Goal: Task Accomplishment & Management: Manage account settings

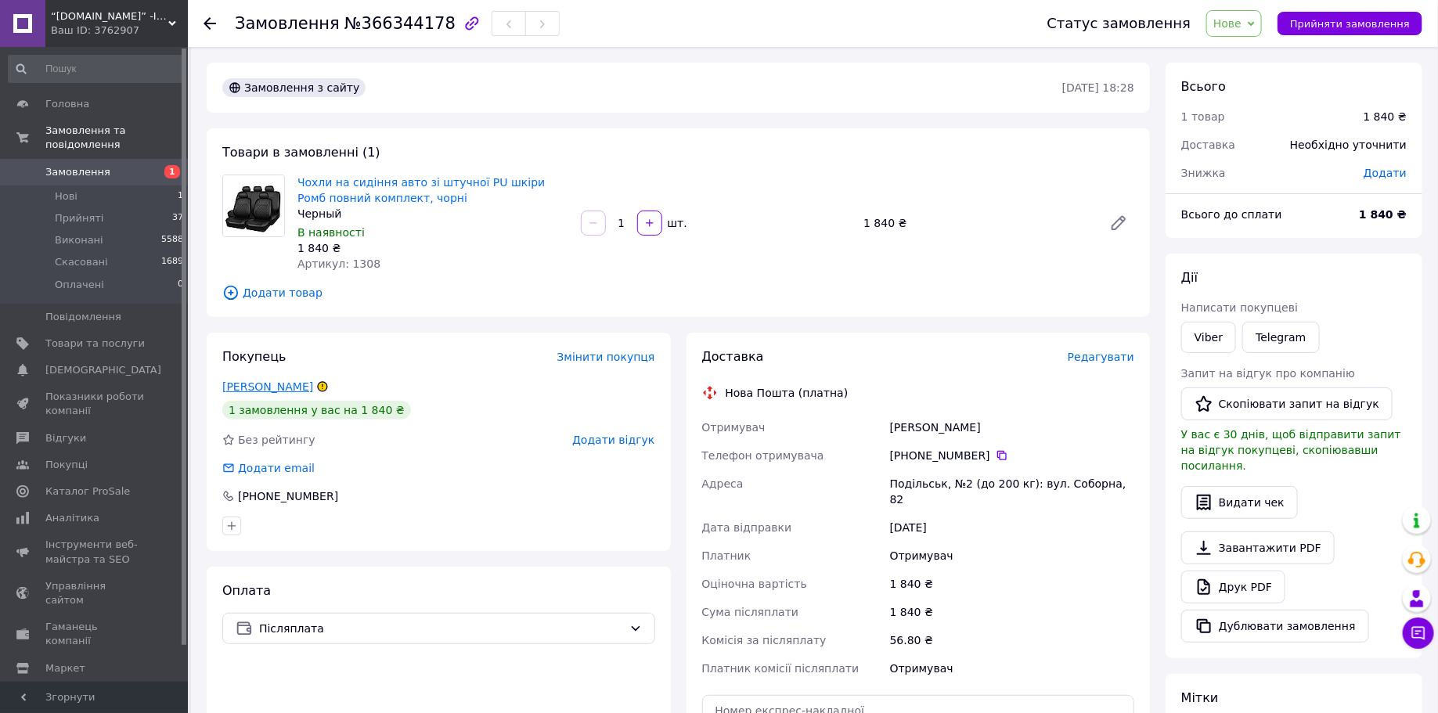
click at [286, 389] on link "[PERSON_NAME]" at bounding box center [267, 387] width 91 height 13
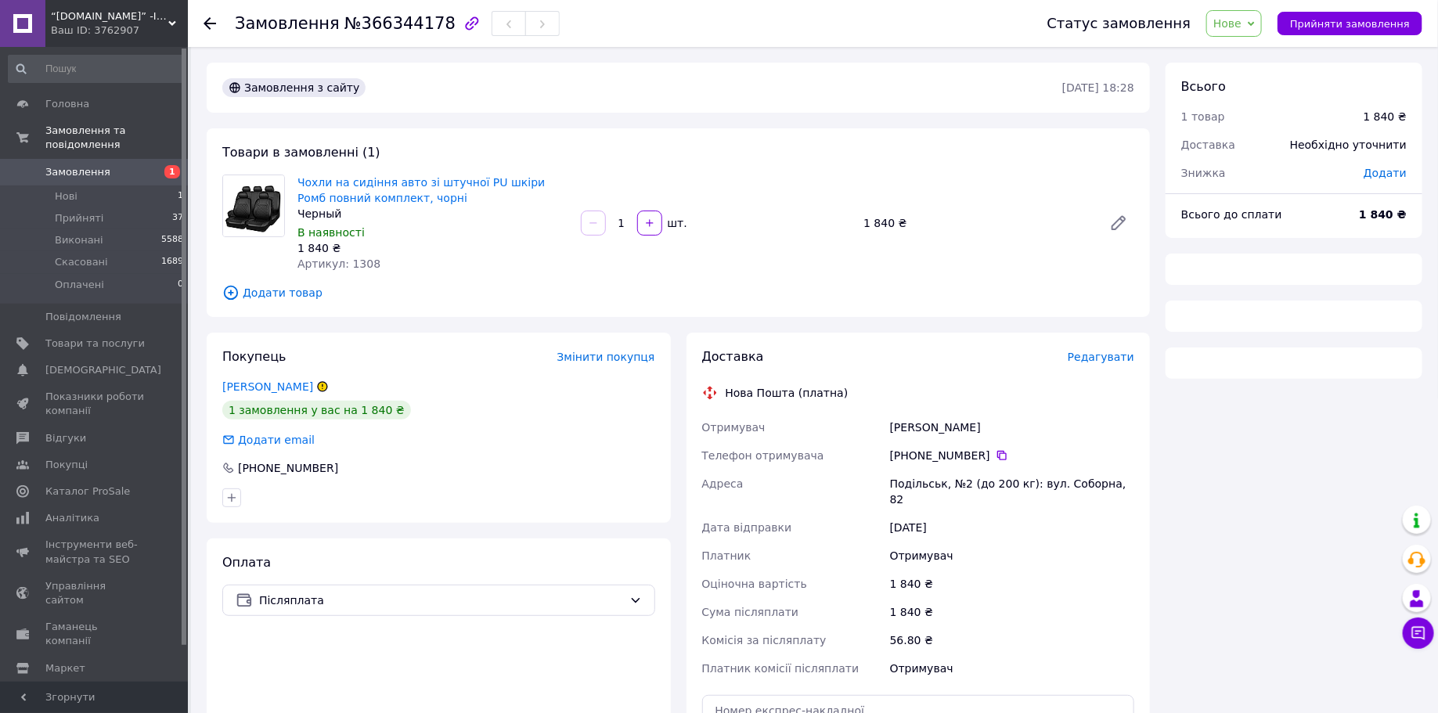
click at [382, 189] on span "Чохли на сидіння авто зі штучної PU шкіри Ромб повний комплект, чорні" at bounding box center [433, 190] width 271 height 31
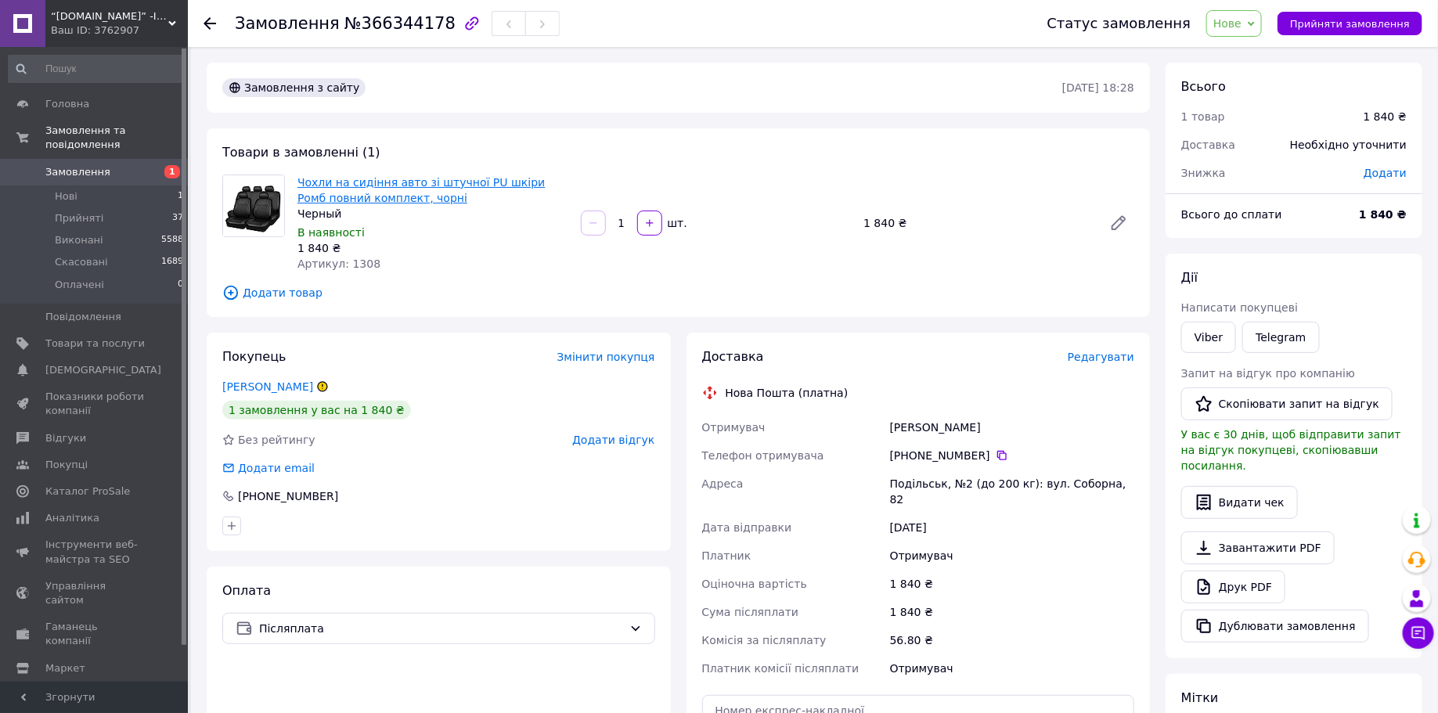
click at [394, 182] on link "Чохли на сидіння авто зі штучної PU шкіри Ромб повний комплект, чорні" at bounding box center [421, 190] width 247 height 28
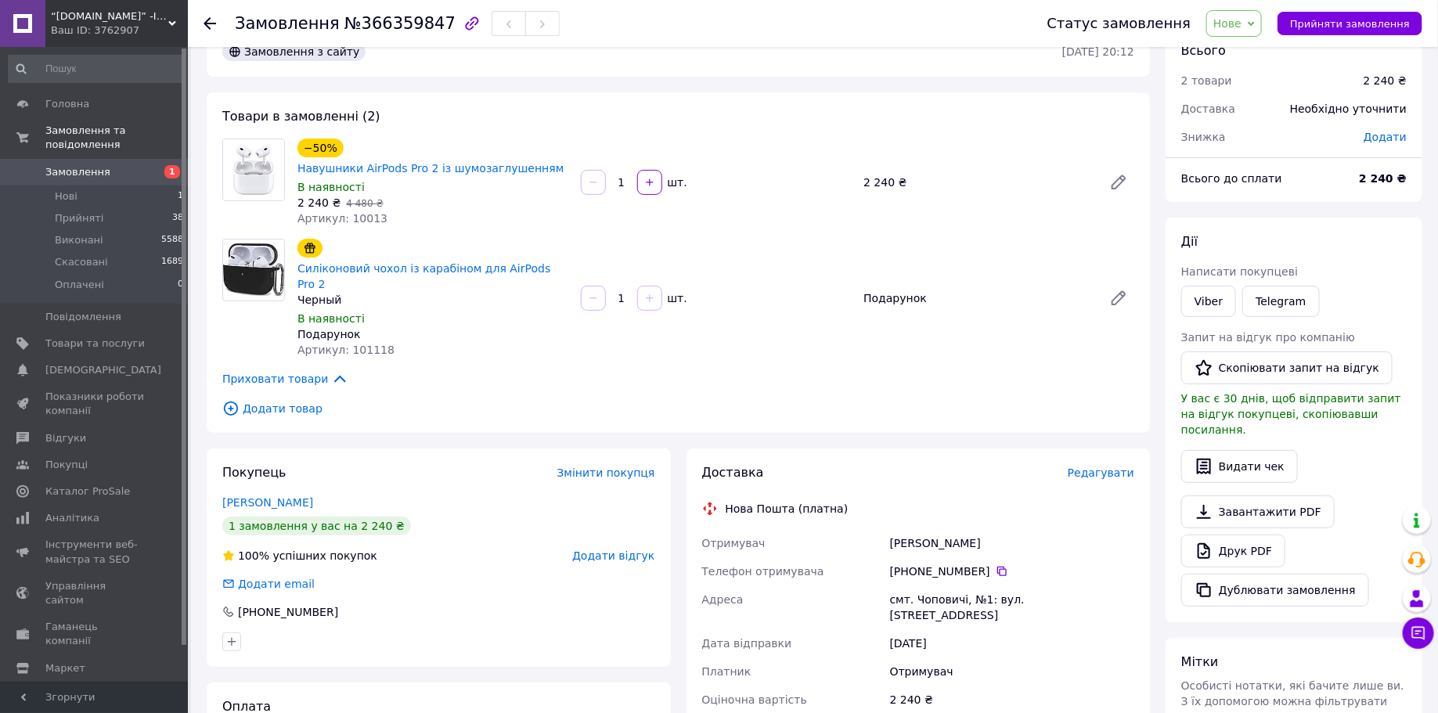
scroll to position [38, 0]
click at [390, 161] on link "Навушники AirPods Pro 2 із шумозаглушенням" at bounding box center [431, 167] width 266 height 13
click at [1202, 295] on link "Viber" at bounding box center [1209, 299] width 55 height 31
